Goal: Task Accomplishment & Management: Manage account settings

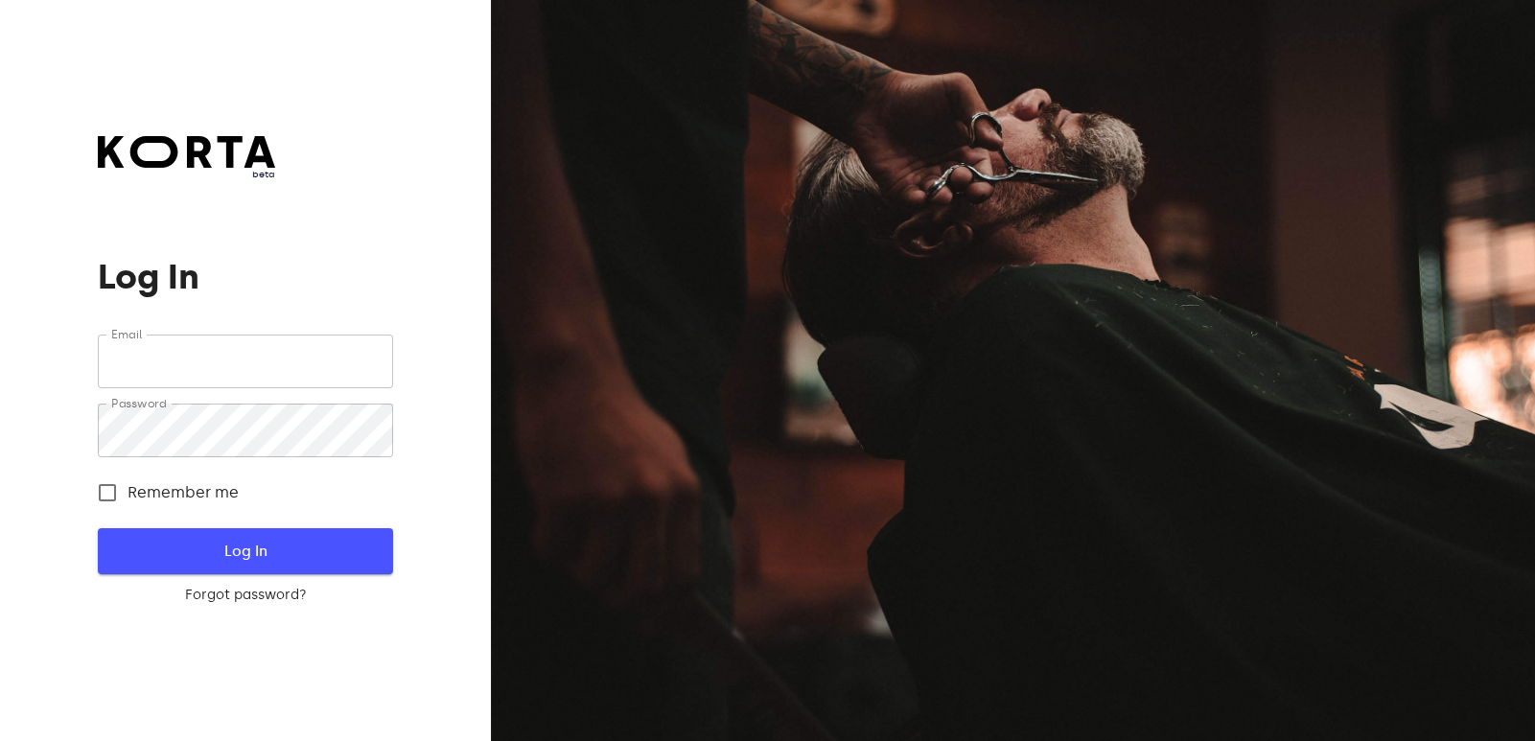
type input "[EMAIL_ADDRESS][DOMAIN_NAME]"
click at [219, 545] on span "Log In" at bounding box center [244, 551] width 233 height 25
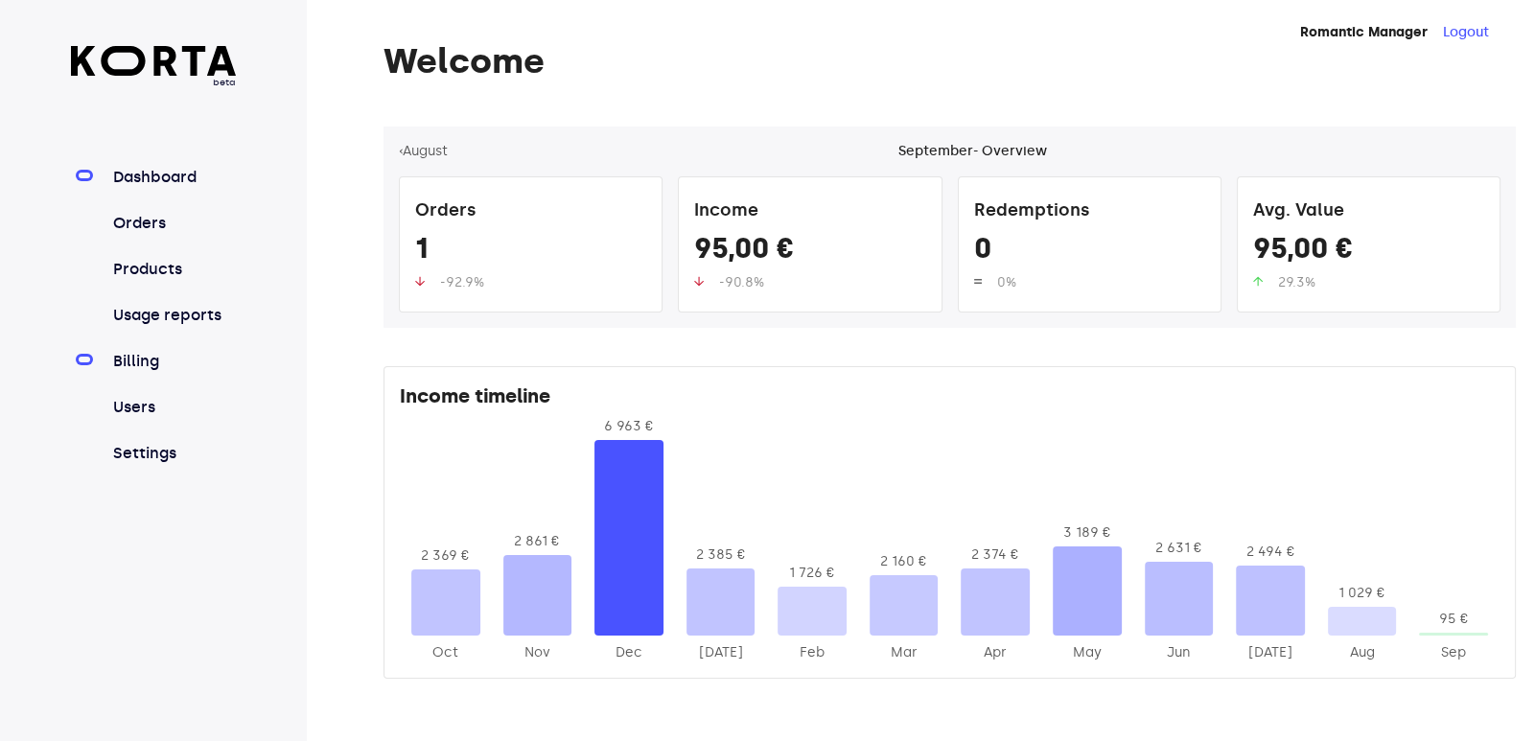
click at [144, 358] on link "Billing" at bounding box center [173, 361] width 128 height 23
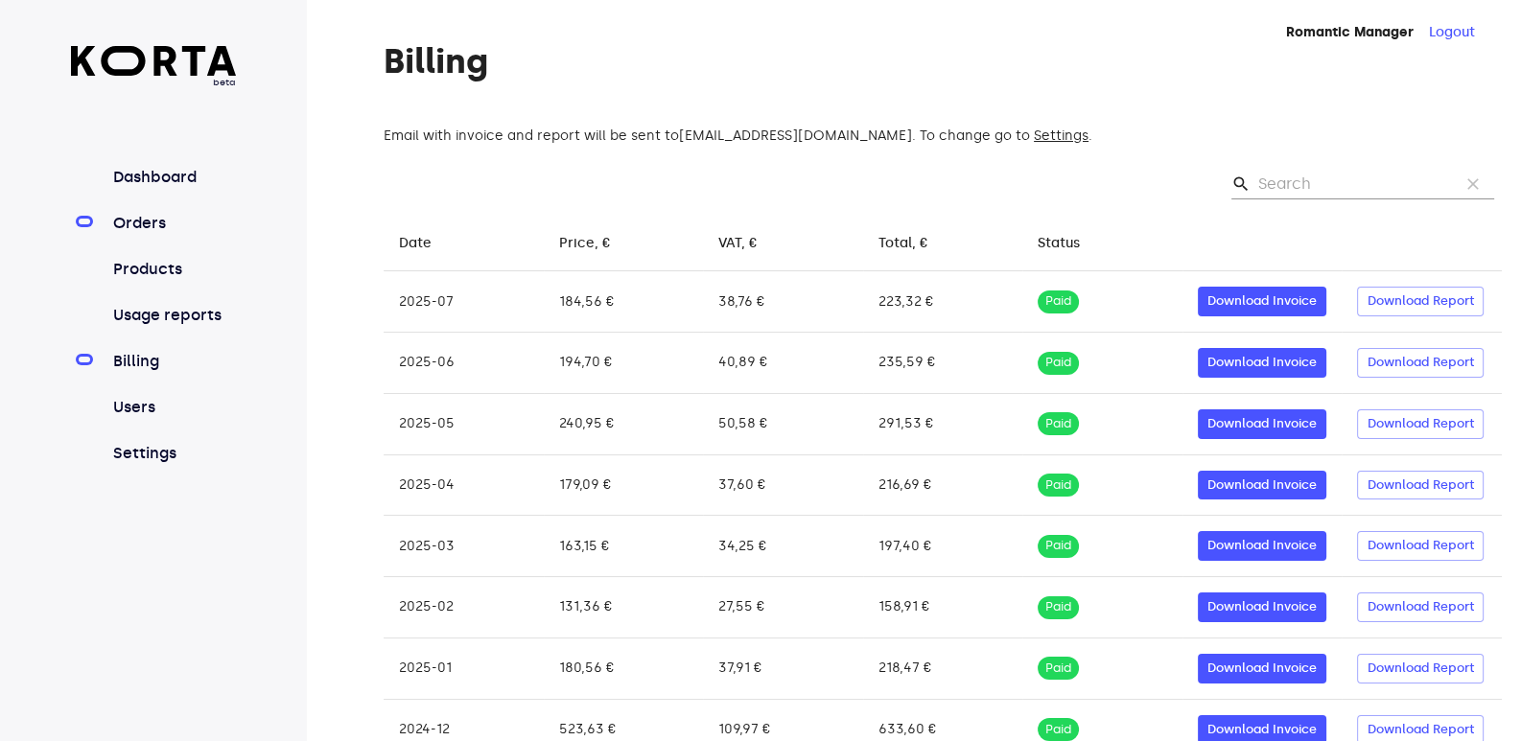
click at [151, 219] on link "Orders" at bounding box center [173, 223] width 128 height 23
